Goal: Check status: Check status

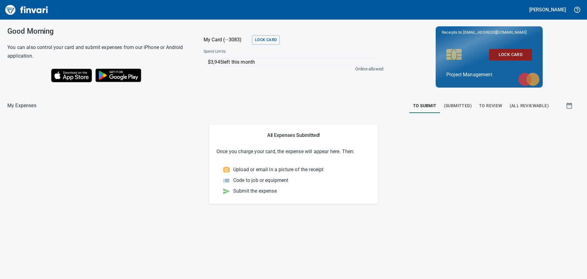
click at [521, 107] on span "(All Reviewable)" at bounding box center [529, 106] width 39 height 8
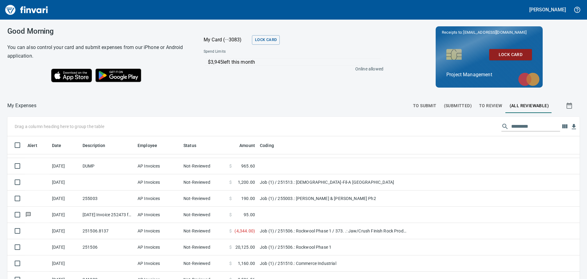
scroll to position [92, 0]
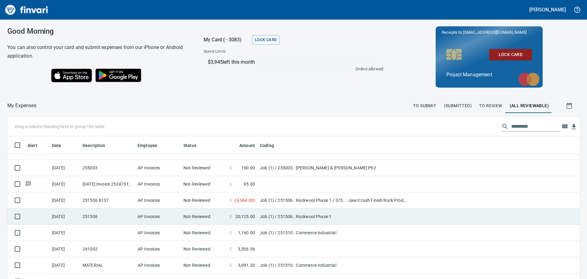
click at [279, 217] on td "Job (1) / 251506.: Rockwool Phase 1" at bounding box center [334, 216] width 153 height 16
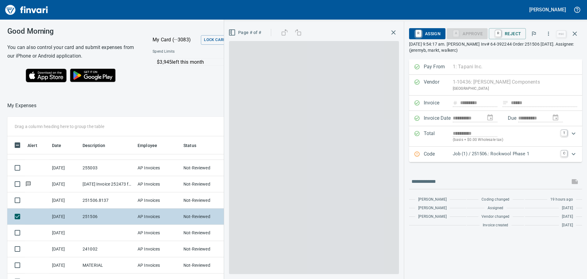
scroll to position [207, 406]
